Goal: Check status: Check status

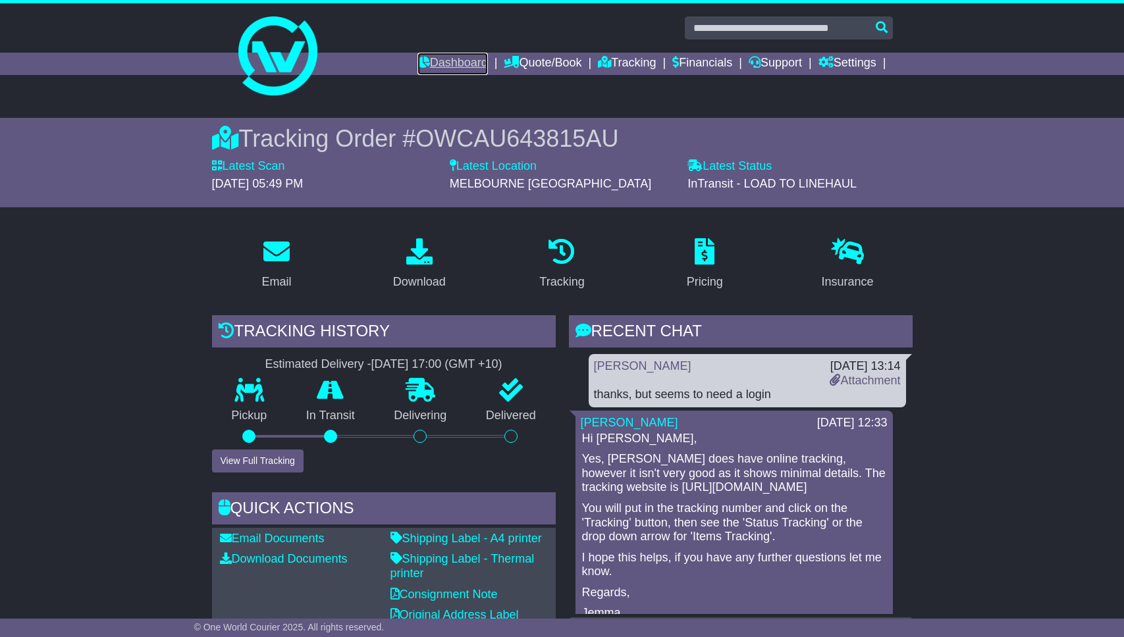
click at [437, 59] on link "Dashboard" at bounding box center [452, 64] width 70 height 22
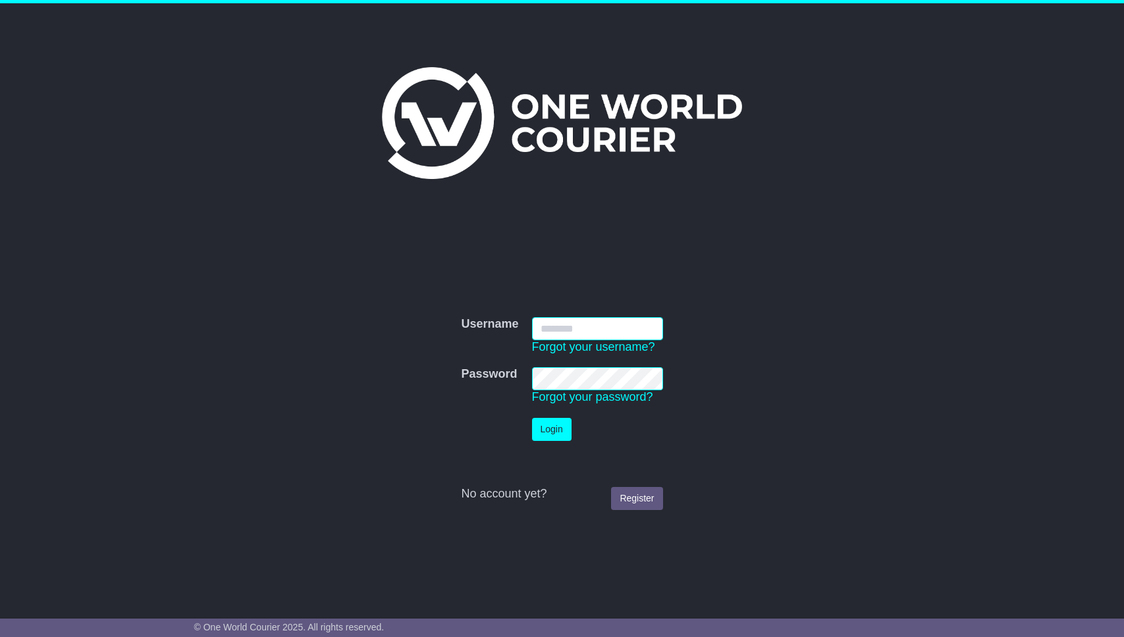
type input "**********"
click at [552, 418] on button "Login" at bounding box center [551, 429] width 39 height 23
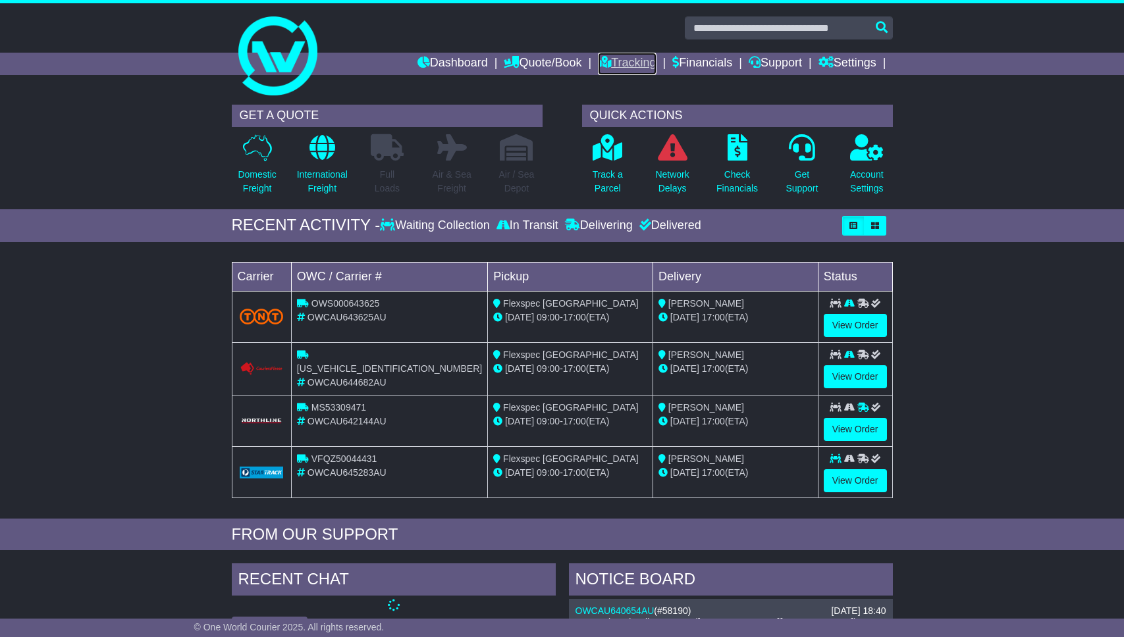
click at [608, 55] on link "Tracking" at bounding box center [627, 64] width 58 height 22
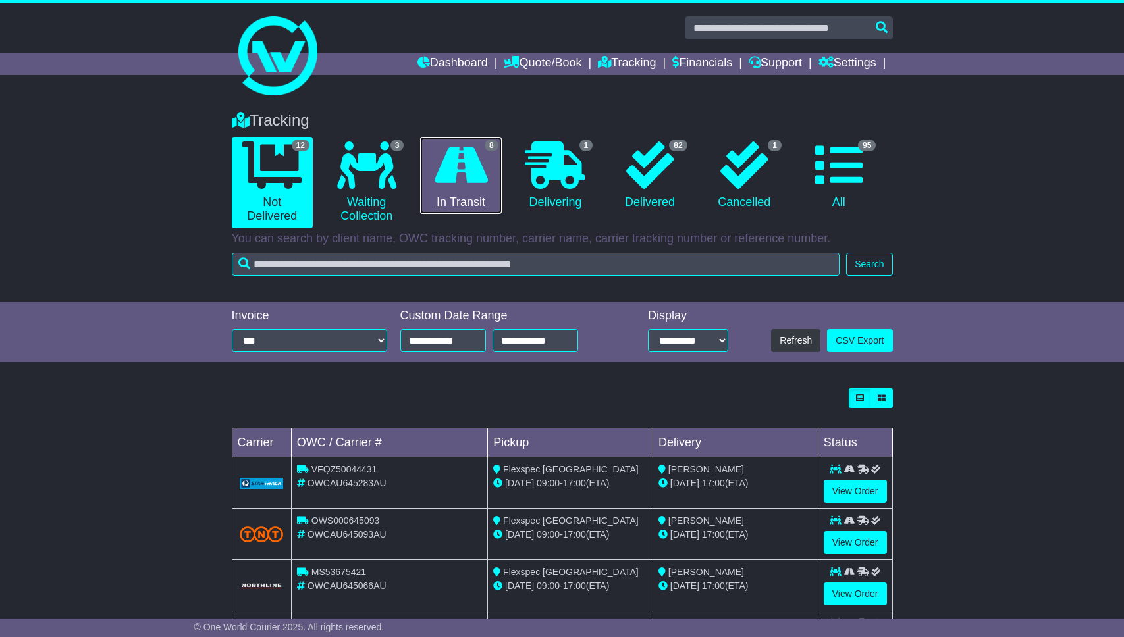
click at [464, 170] on icon at bounding box center [460, 165] width 53 height 47
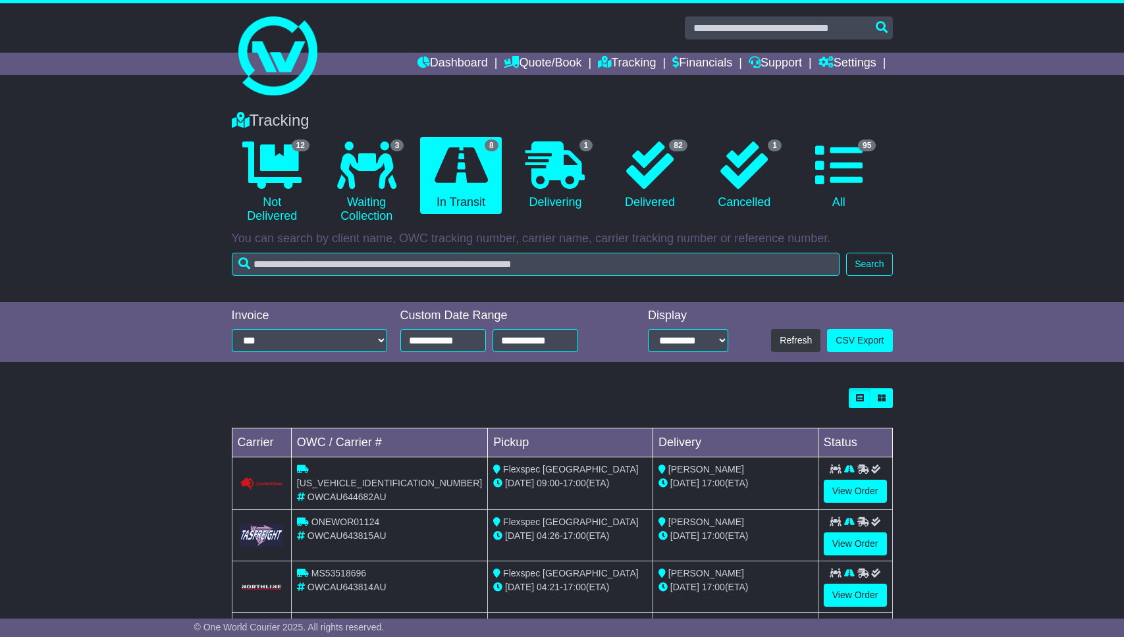
click at [186, 422] on div "Loading... No bookings found Carrier OWC / Carrier # Pickup Delivery Status CPW…" at bounding box center [562, 636] width 1124 height 509
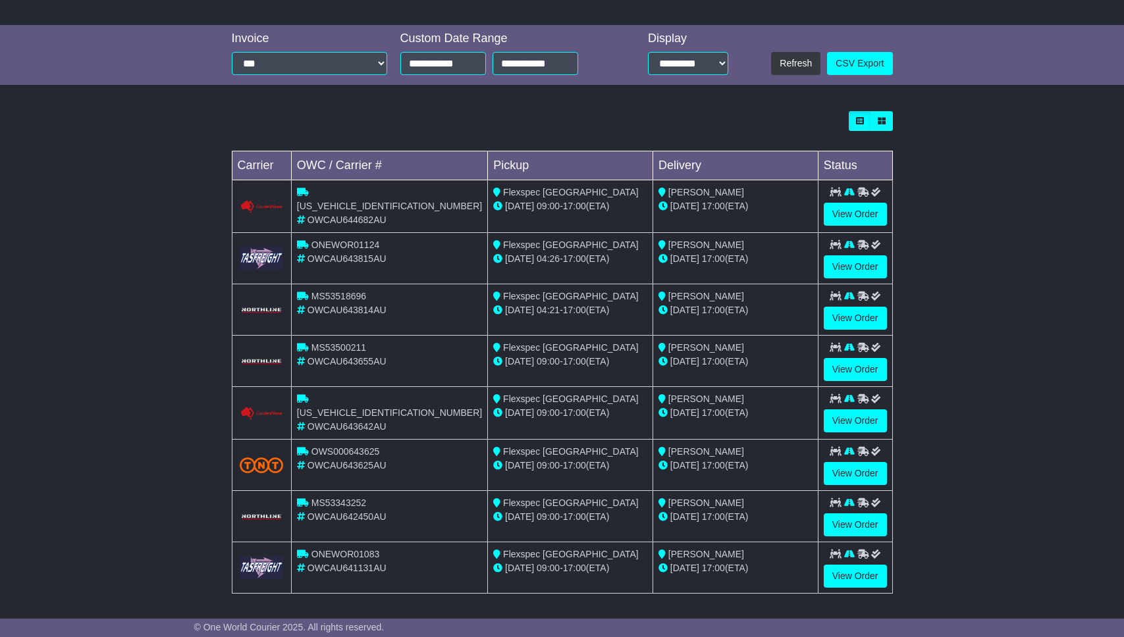
scroll to position [278, 0]
click at [862, 259] on link "View Order" at bounding box center [854, 266] width 63 height 23
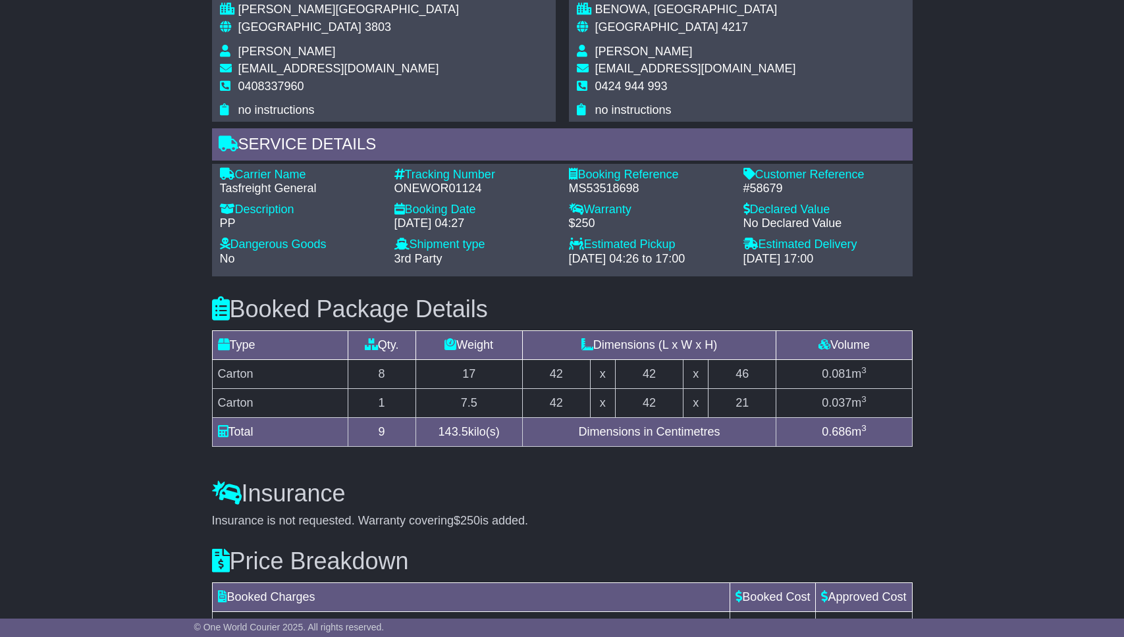
scroll to position [861, 0]
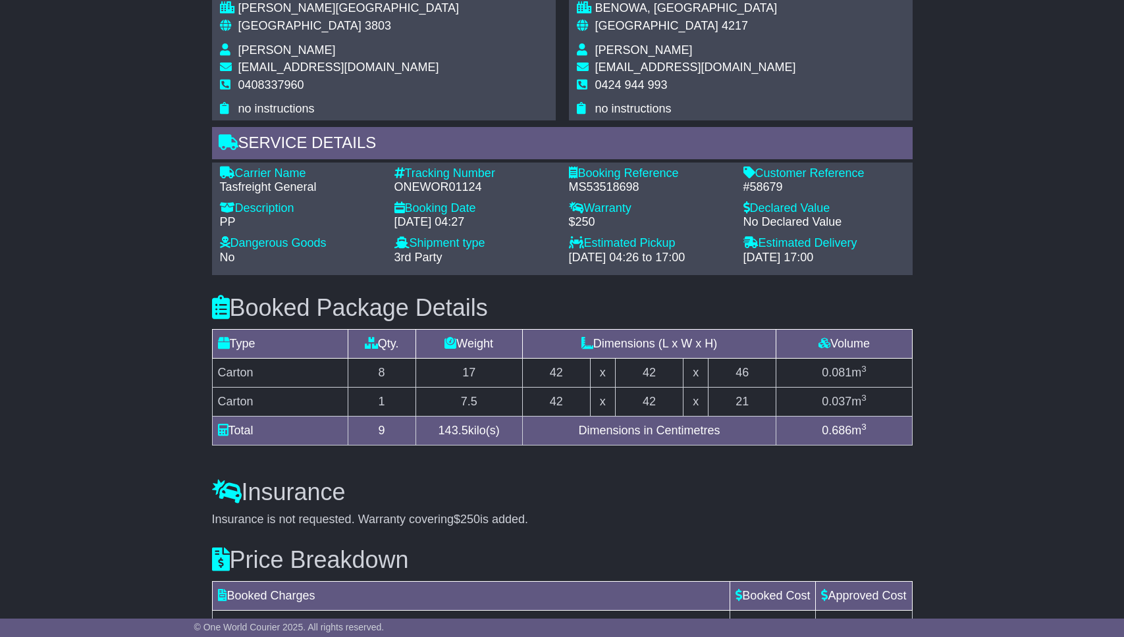
click at [113, 359] on div "Email Download Tracking Pricing Insurance" at bounding box center [562, 71] width 1124 height 1410
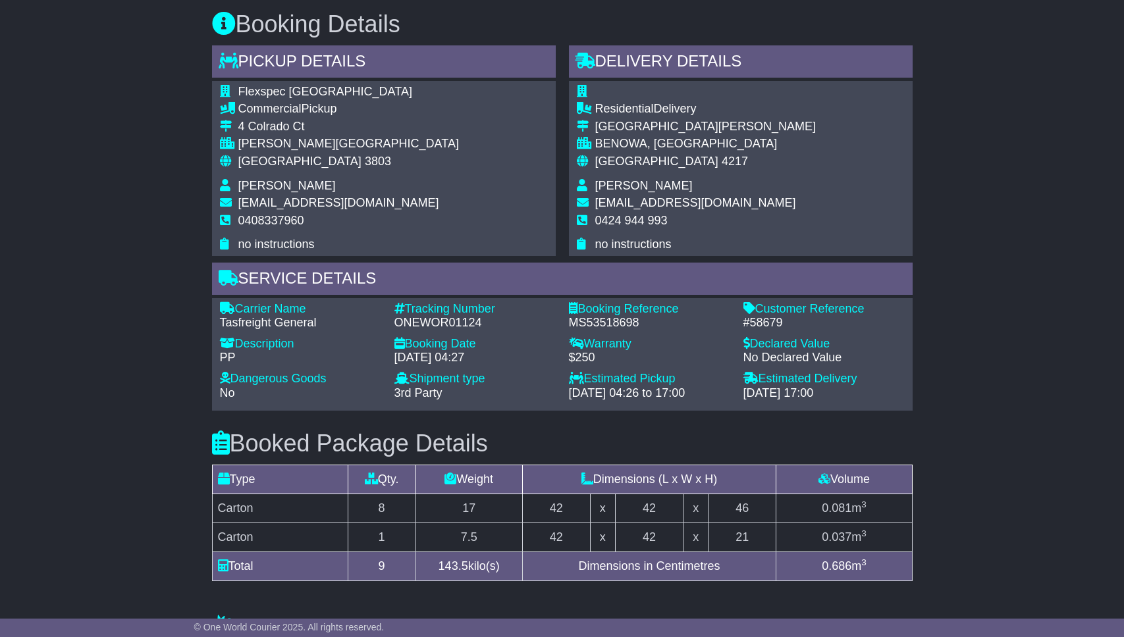
scroll to position [714, 0]
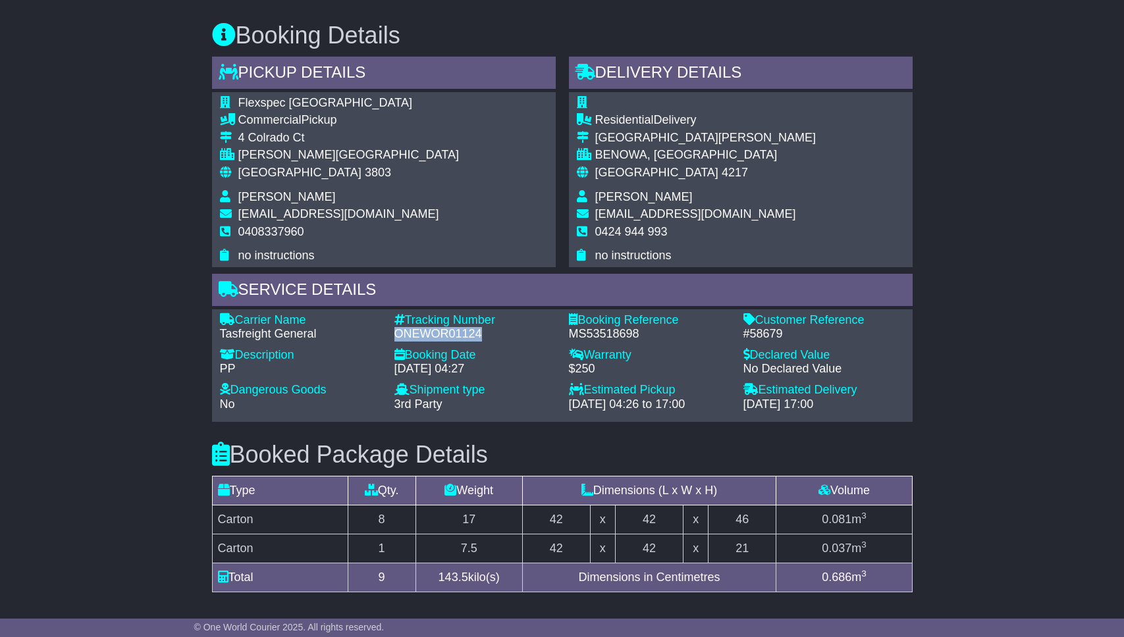
drag, startPoint x: 397, startPoint y: 332, endPoint x: 482, endPoint y: 340, distance: 85.2
click at [482, 340] on div "ONEWOR01124" at bounding box center [474, 334] width 161 height 14
copy div "ONEWOR01124"
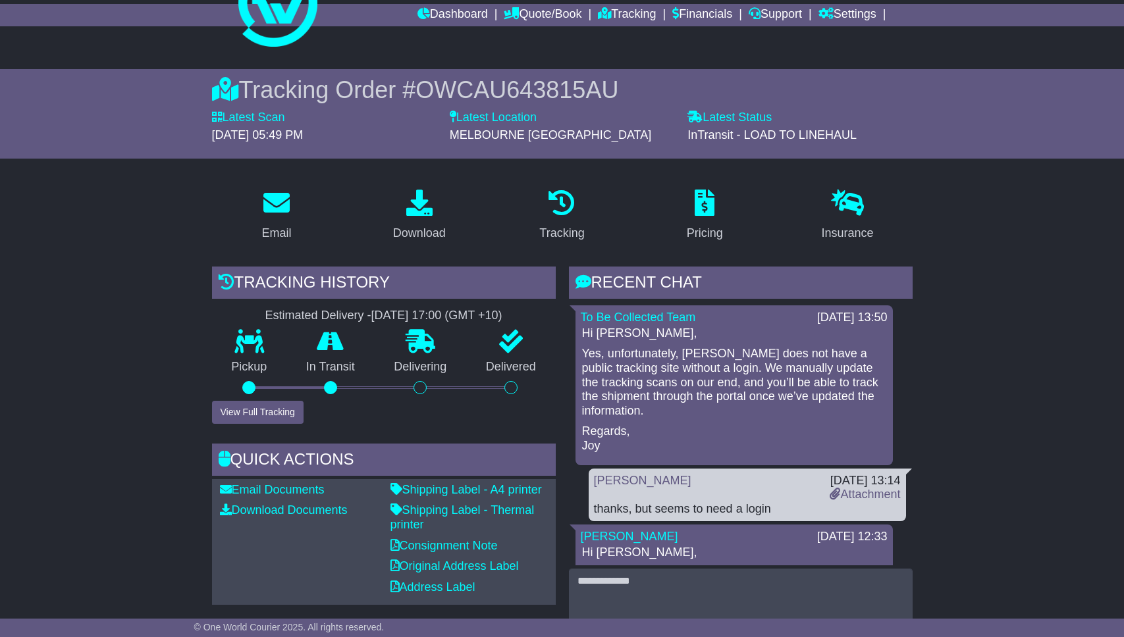
scroll to position [0, 0]
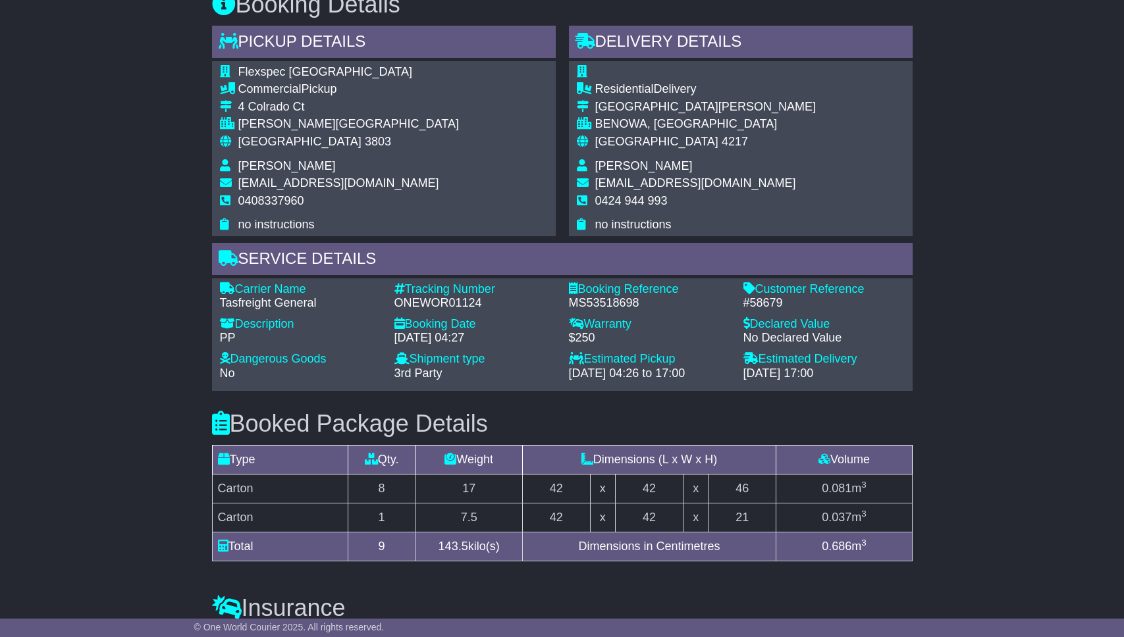
scroll to position [1026, 0]
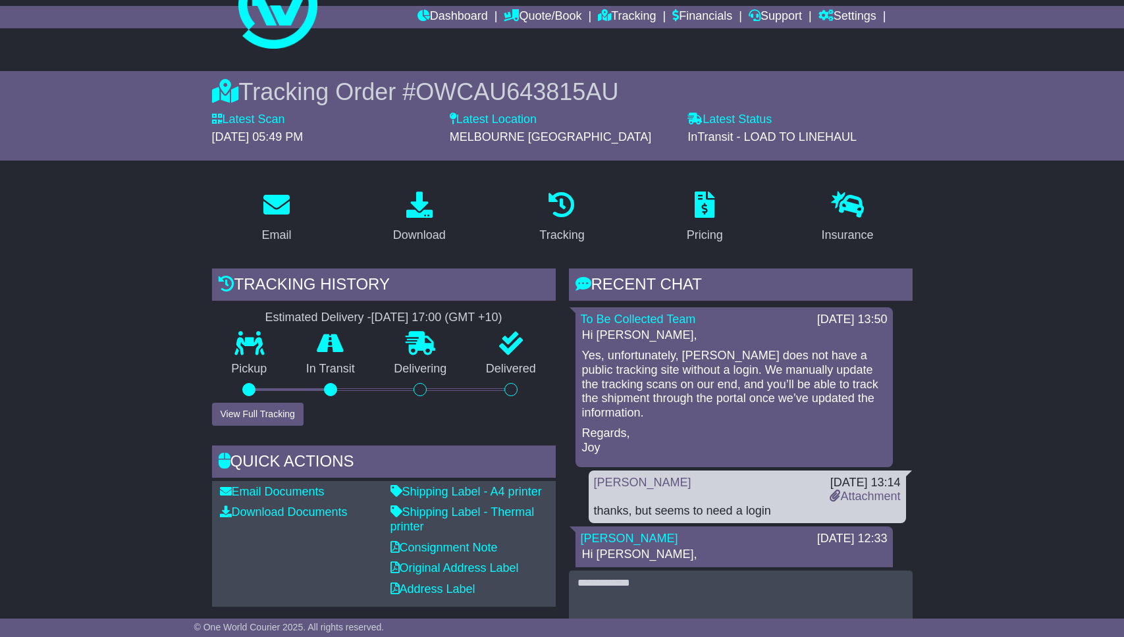
scroll to position [0, 0]
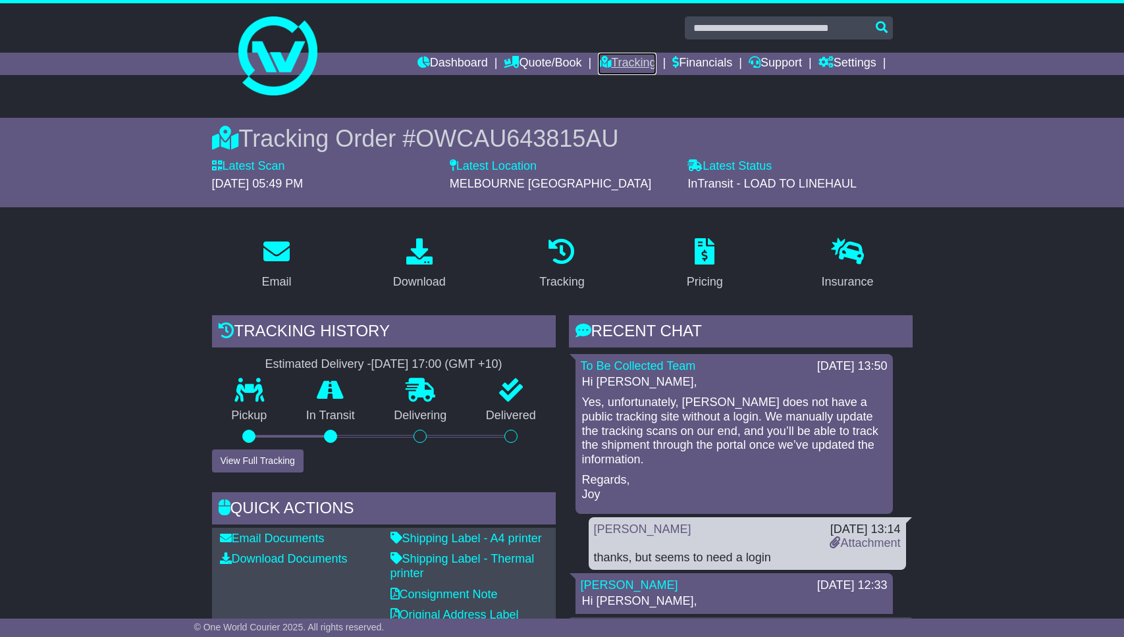
click at [635, 65] on link "Tracking" at bounding box center [627, 64] width 58 height 22
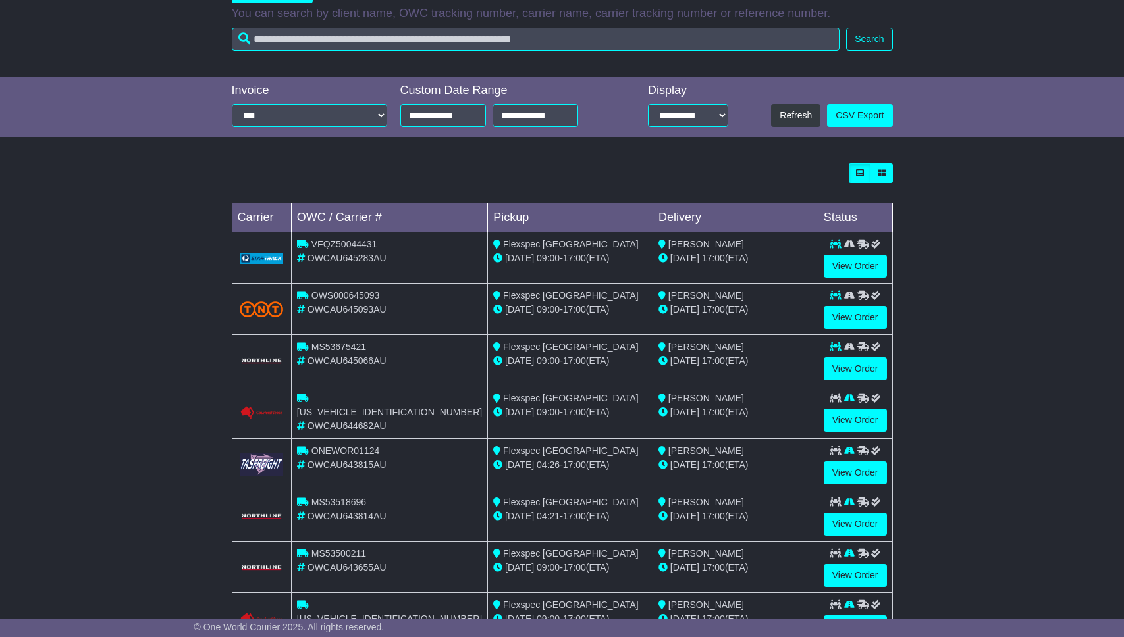
scroll to position [230, 0]
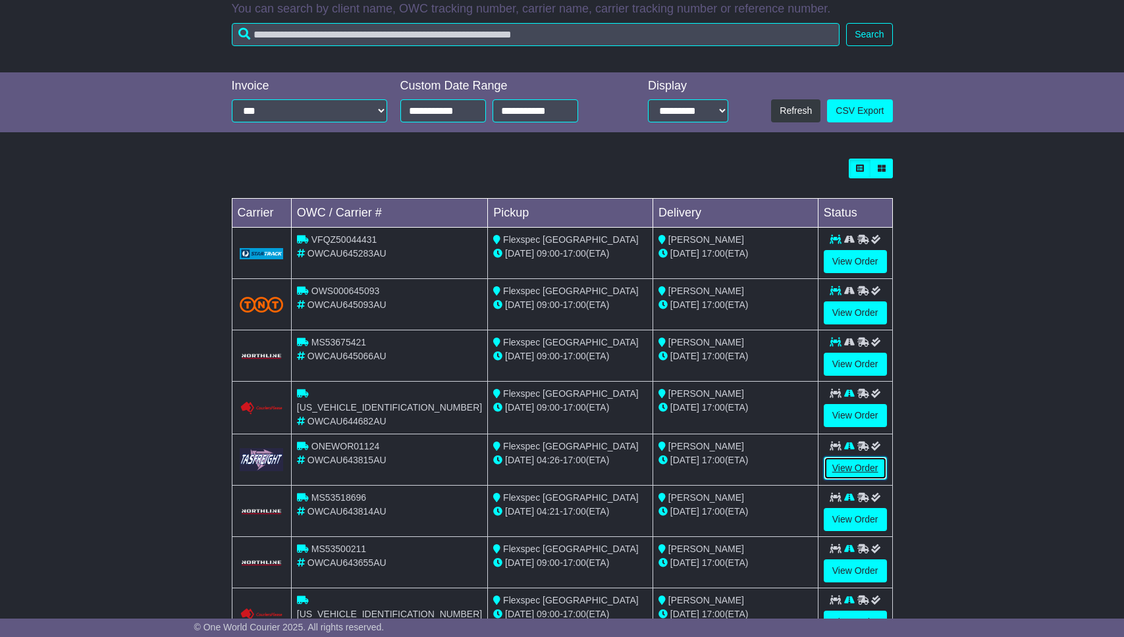
click at [846, 467] on link "View Order" at bounding box center [854, 468] width 63 height 23
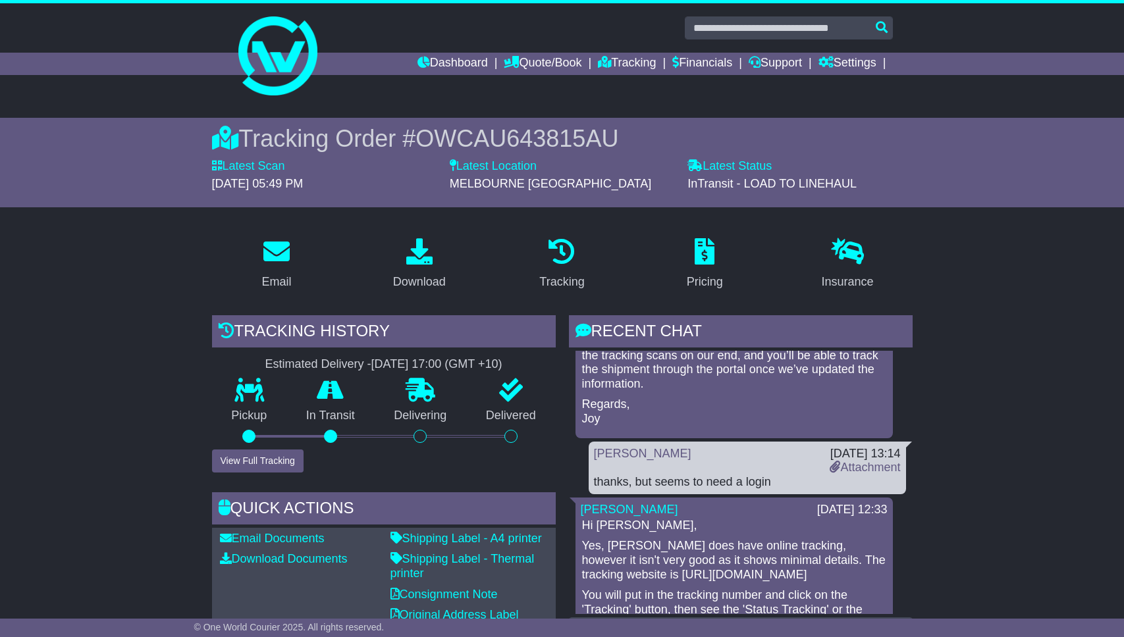
scroll to position [78, 0]
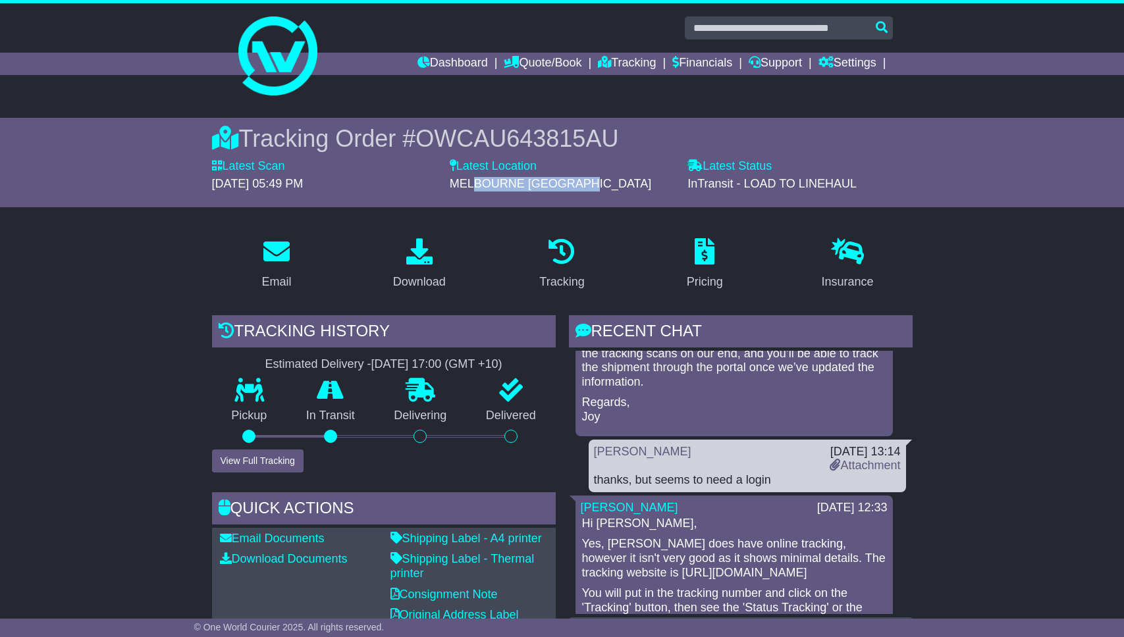
drag, startPoint x: 473, startPoint y: 189, endPoint x: 569, endPoint y: 194, distance: 96.9
click at [569, 194] on div "Latest Location MELBOURNE MELBOURNE" at bounding box center [562, 179] width 238 height 41
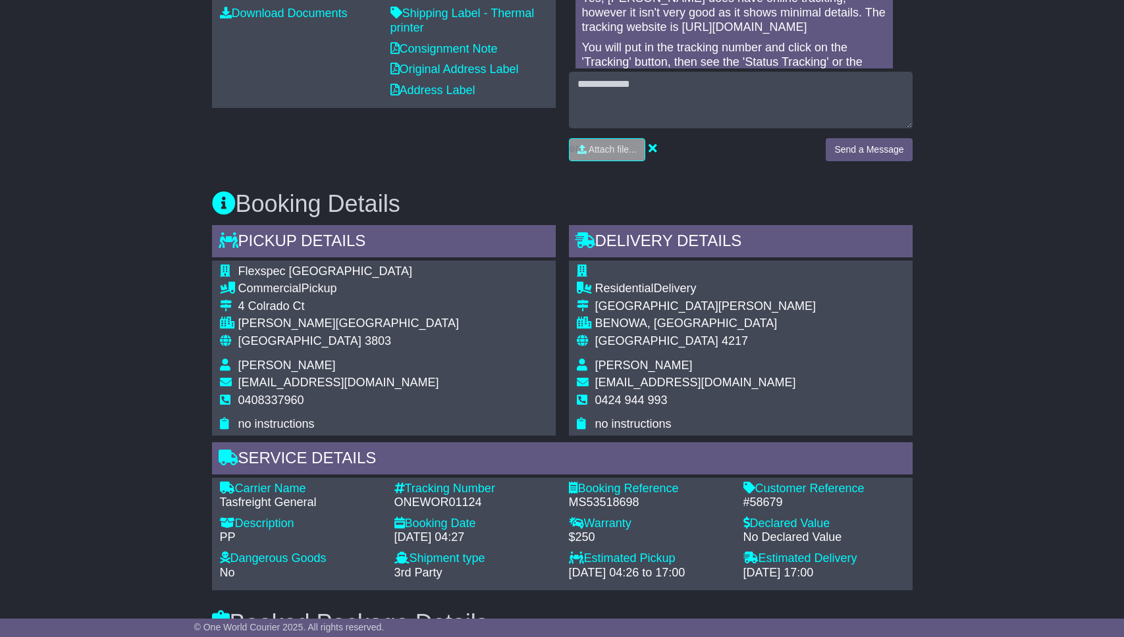
scroll to position [543, 0]
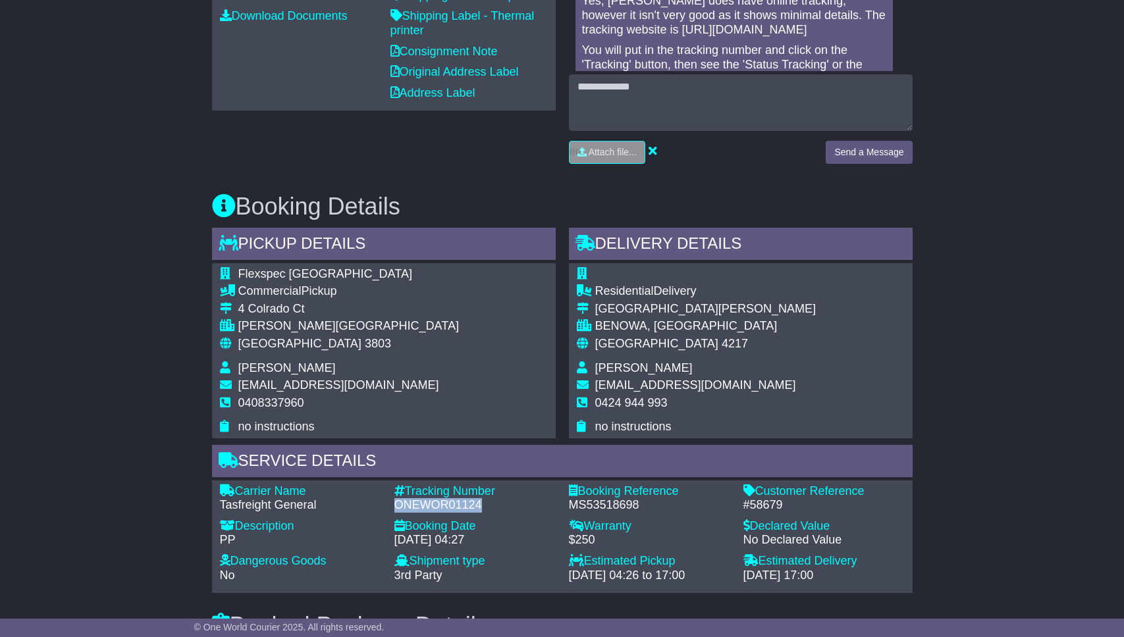
drag, startPoint x: 396, startPoint y: 506, endPoint x: 480, endPoint y: 510, distance: 83.7
click at [480, 510] on div "ONEWOR01124" at bounding box center [474, 505] width 161 height 14
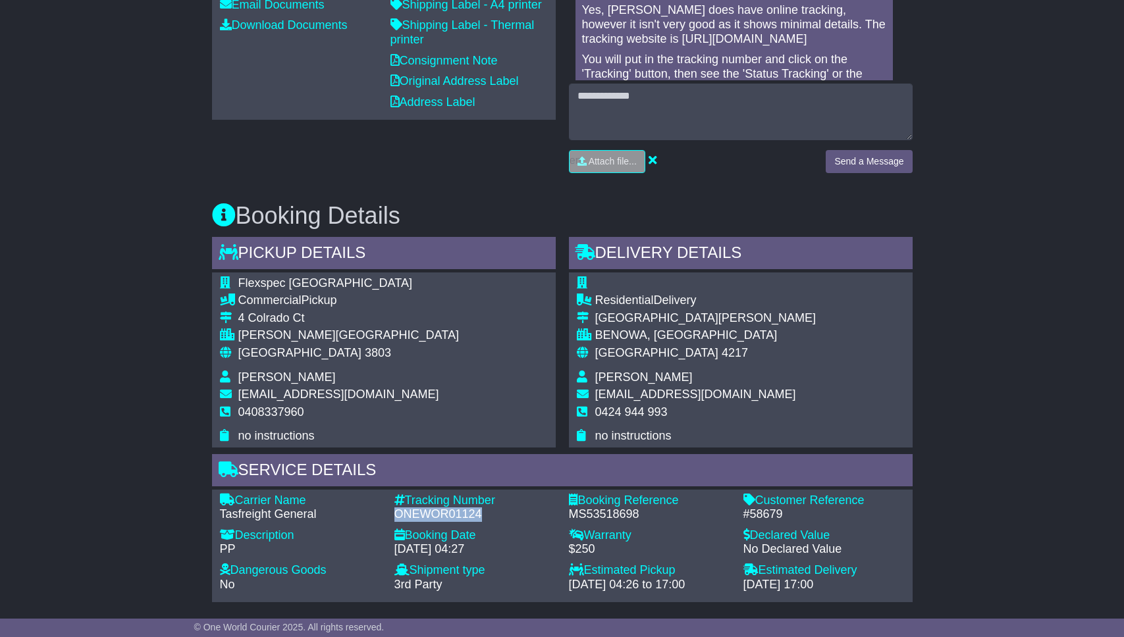
scroll to position [533, 0]
click at [117, 415] on div "Email Download Tracking Pricing Insurance" at bounding box center [562, 399] width 1124 height 1410
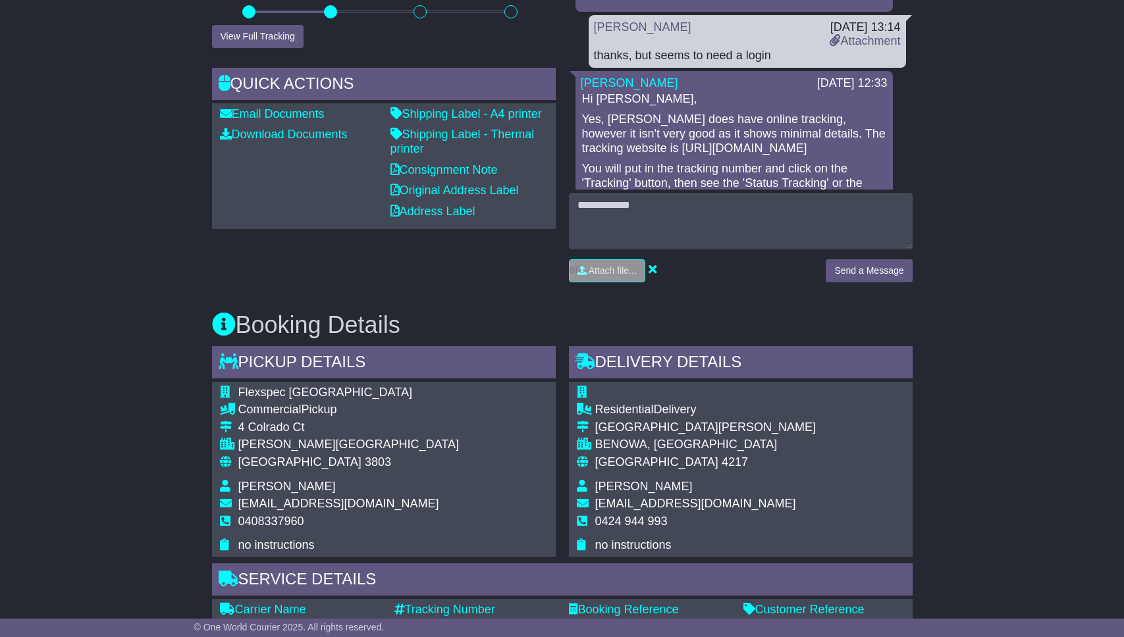
scroll to position [423, 0]
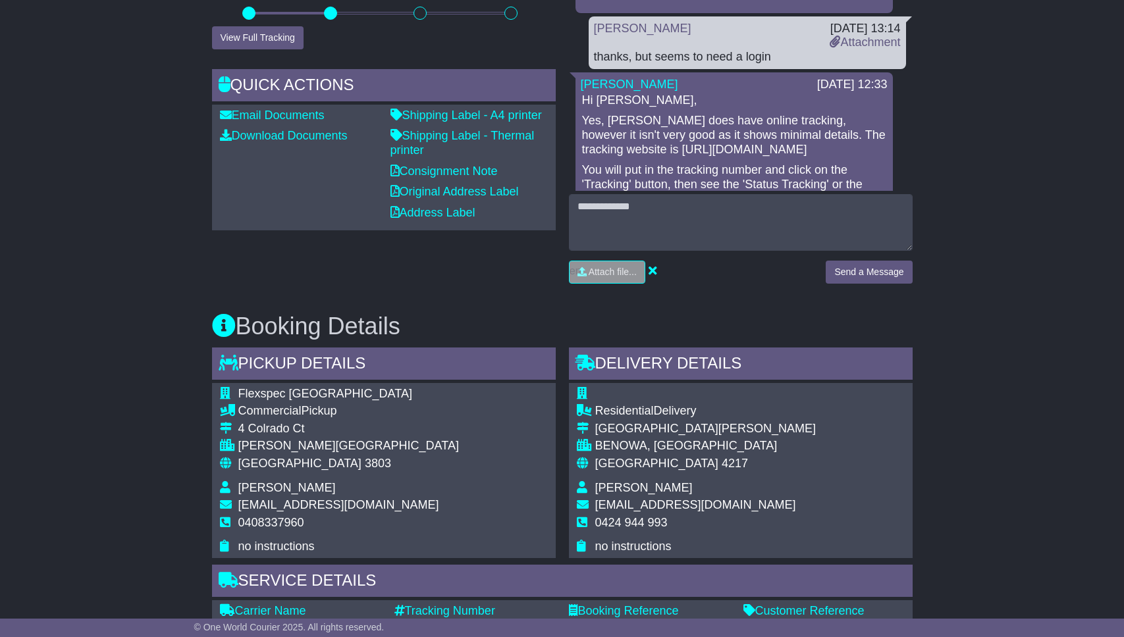
click at [179, 229] on div "Email Download Tracking Pricing Insurance" at bounding box center [562, 509] width 1124 height 1410
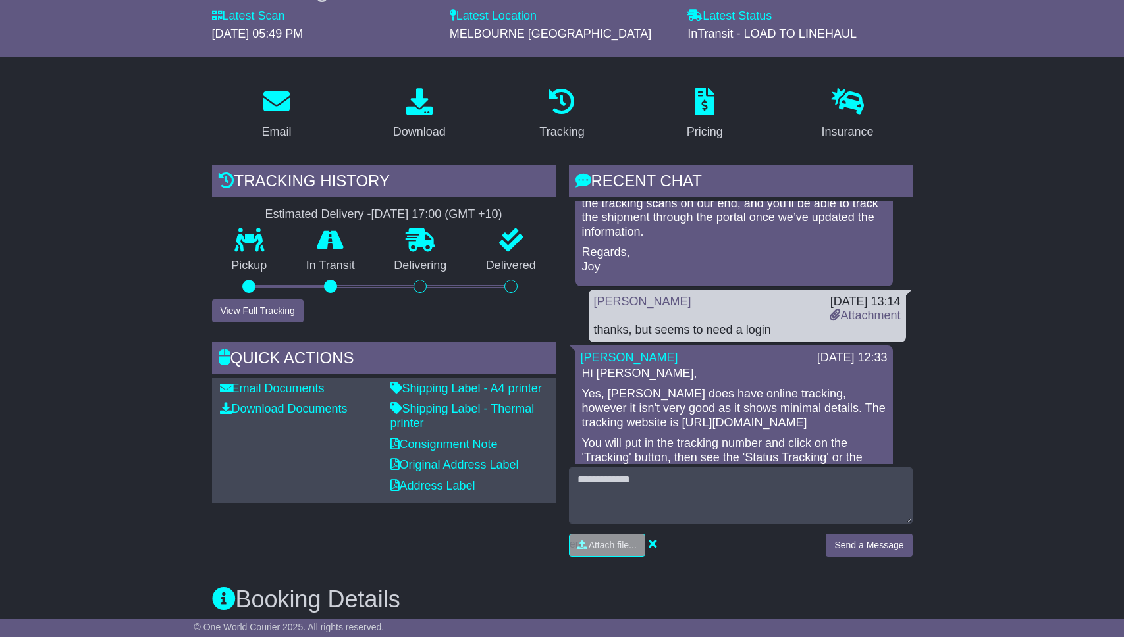
scroll to position [0, 0]
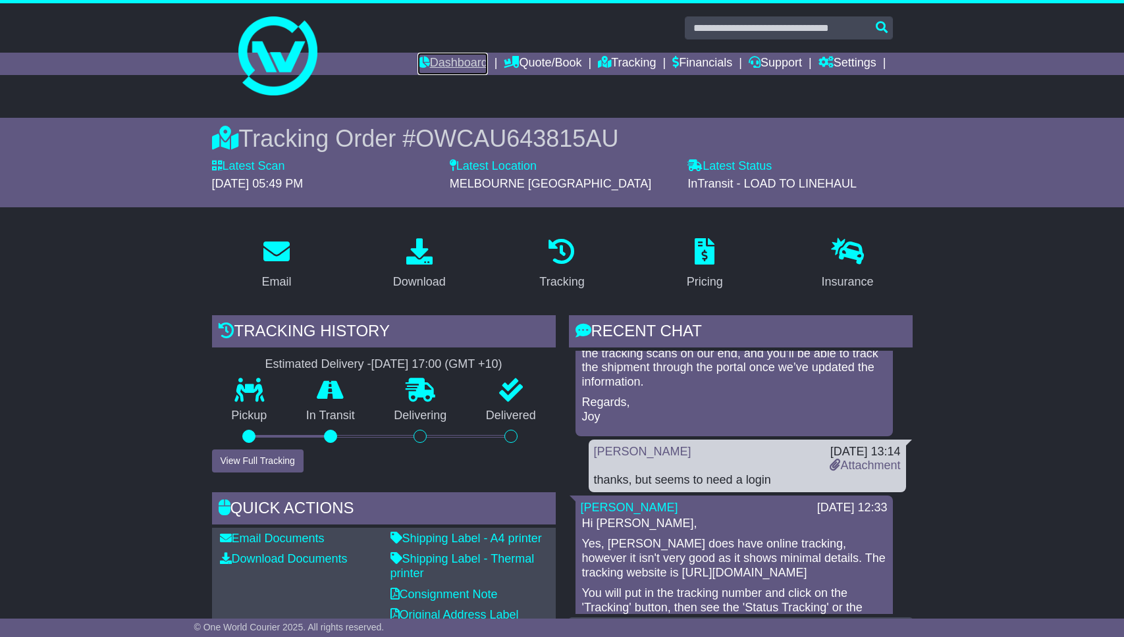
click at [442, 63] on link "Dashboard" at bounding box center [452, 64] width 70 height 22
